Goal: Task Accomplishment & Management: Use online tool/utility

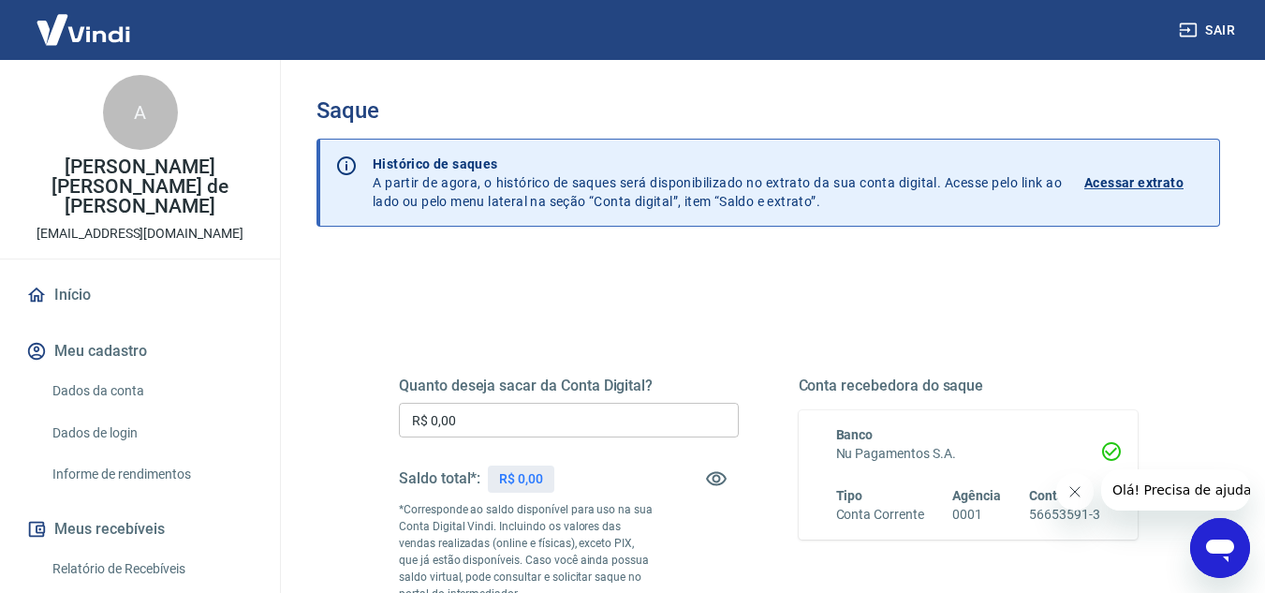
scroll to position [187, 0]
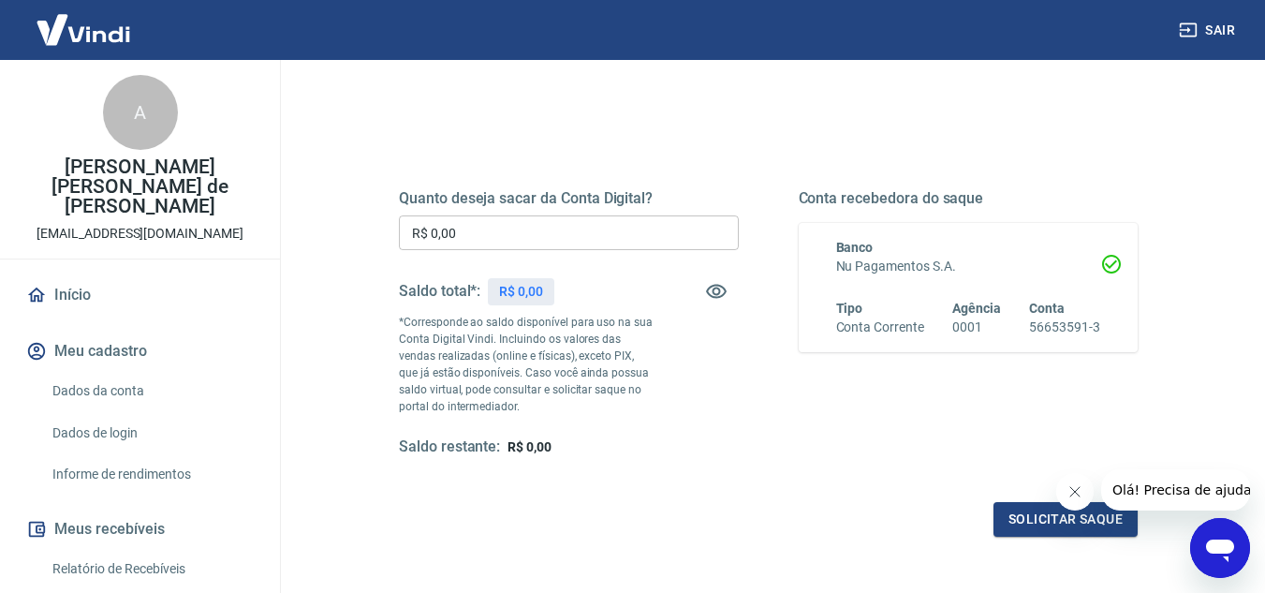
click at [576, 294] on div "Saldo total*: R$ 0,00" at bounding box center [569, 291] width 340 height 45
click at [503, 242] on input "R$ 0,00" at bounding box center [569, 232] width 340 height 35
click at [681, 284] on div "Saldo total*: R$ 0,00" at bounding box center [569, 291] width 340 height 45
click at [741, 504] on div "Solicitar saque" at bounding box center [768, 519] width 739 height 35
